Goal: Find specific page/section: Find specific page/section

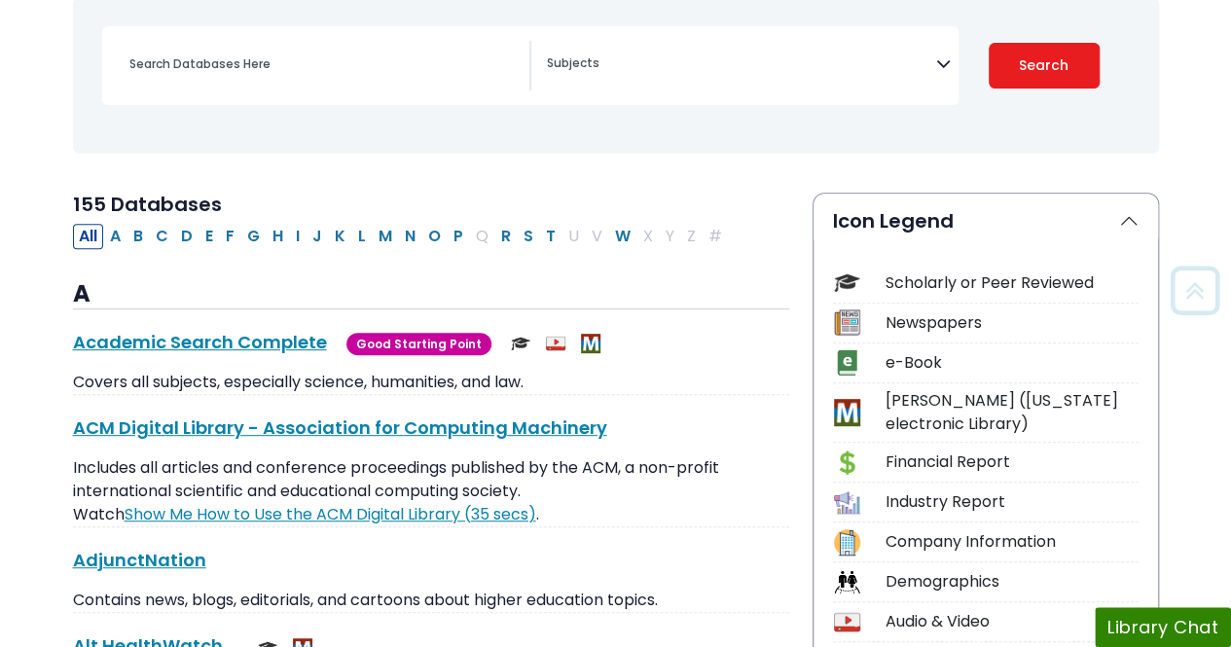
scroll to position [292, 0]
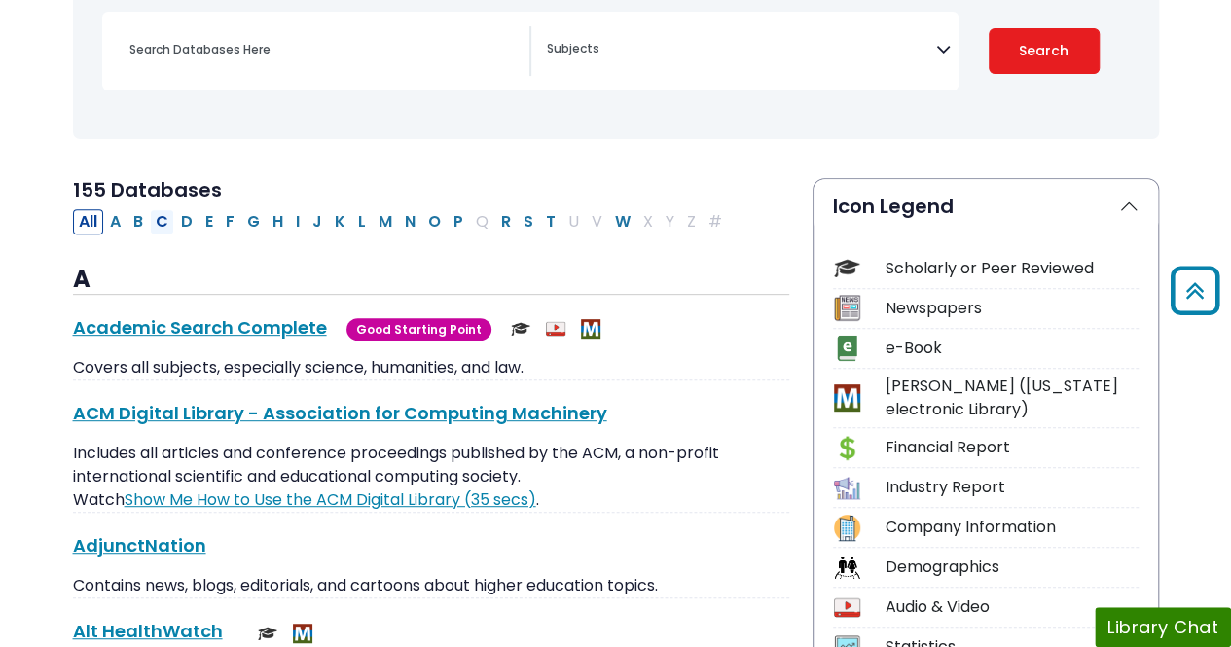
click at [163, 224] on button "C" at bounding box center [162, 221] width 24 height 25
select select "Database Subject Filter"
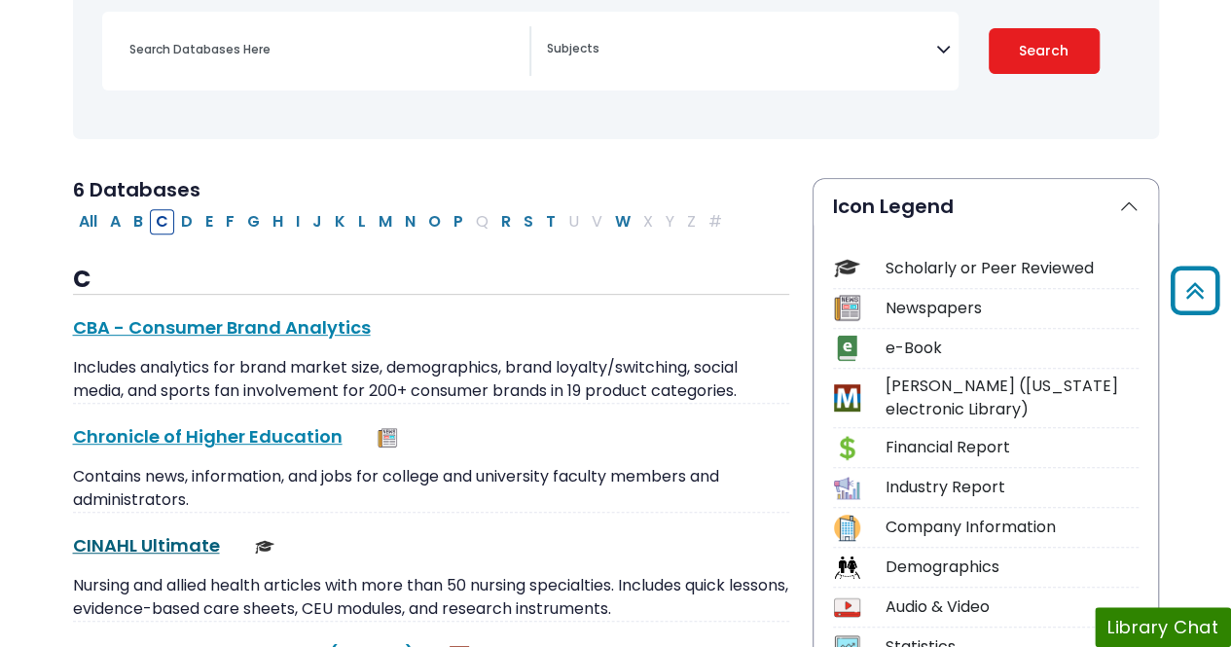
click at [169, 544] on link "CINAHL Ultimate This link opens in a new window" at bounding box center [146, 545] width 147 height 24
click at [149, 544] on link "CINAHL Ultimate This link opens in a new window" at bounding box center [146, 545] width 147 height 24
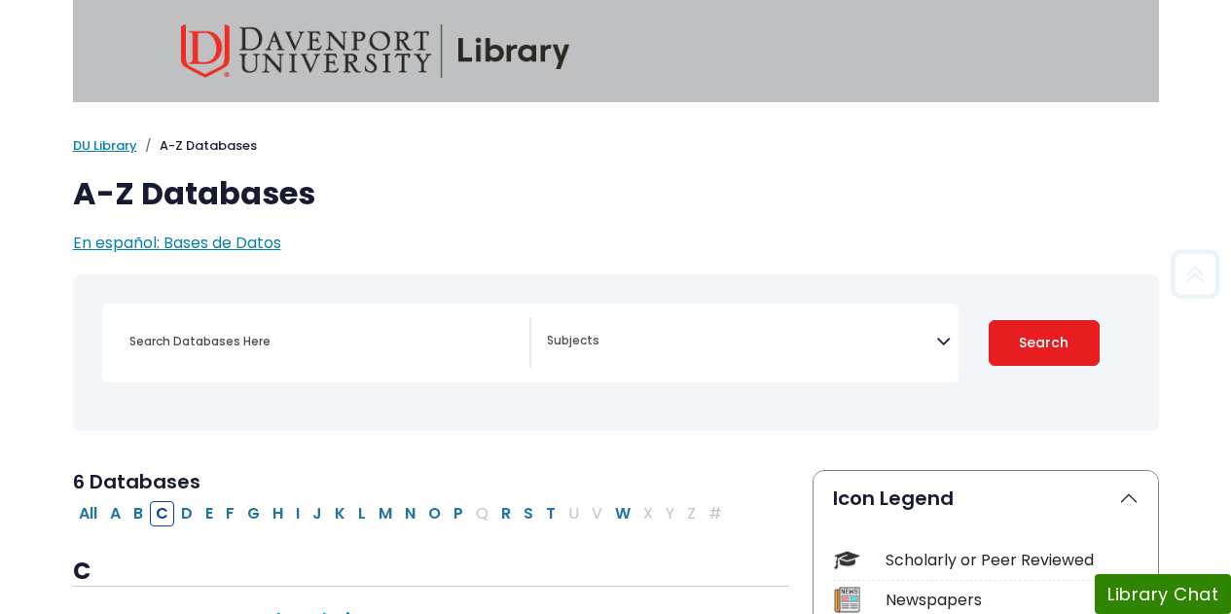
select select "Database Subject Filter"
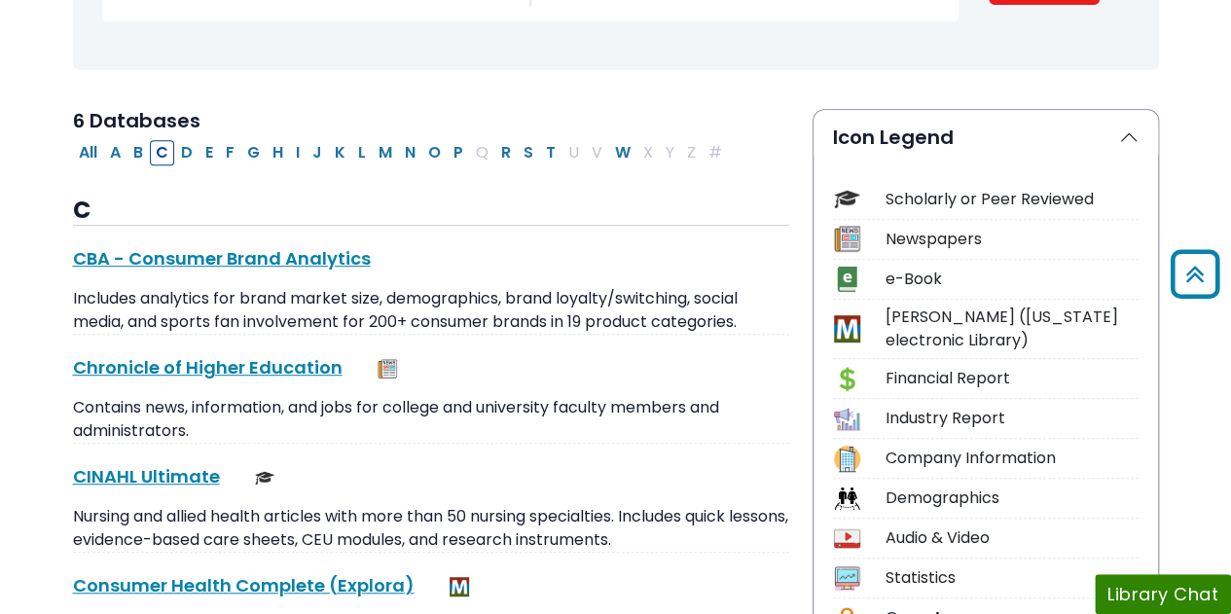
scroll to position [389, 0]
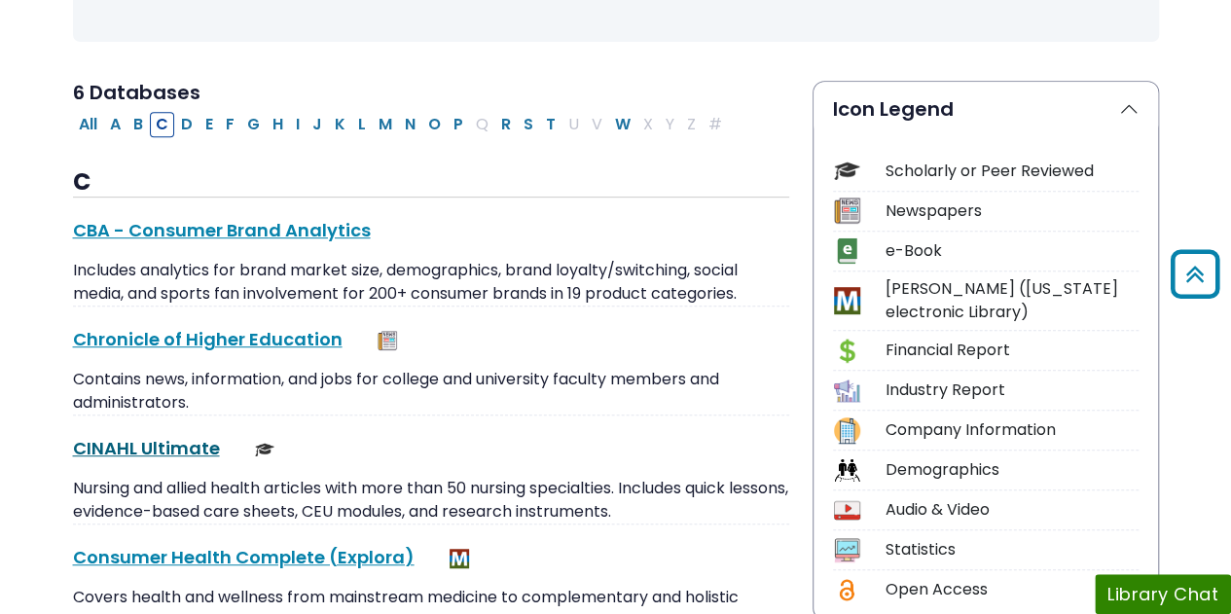
click at [182, 444] on link "CINAHL Ultimate This link opens in a new window" at bounding box center [146, 448] width 147 height 24
